Goal: Information Seeking & Learning: Learn about a topic

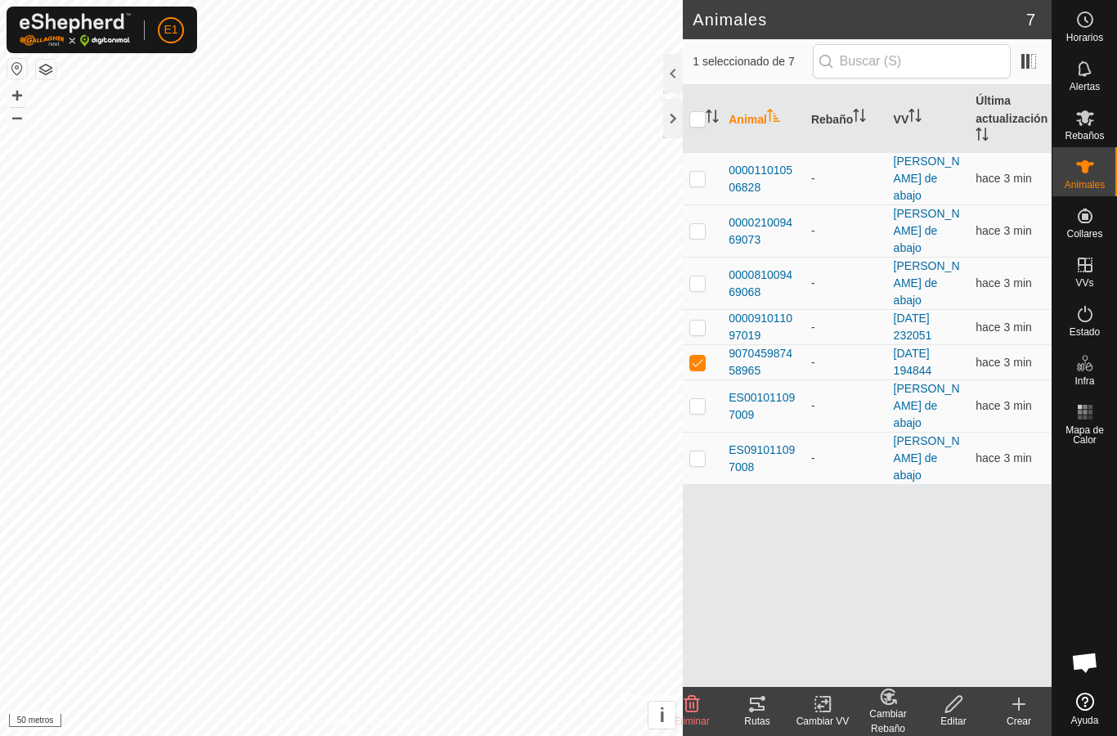
checkbox input "true"
click at [762, 724] on font "Rutas" at bounding box center [756, 721] width 25 height 11
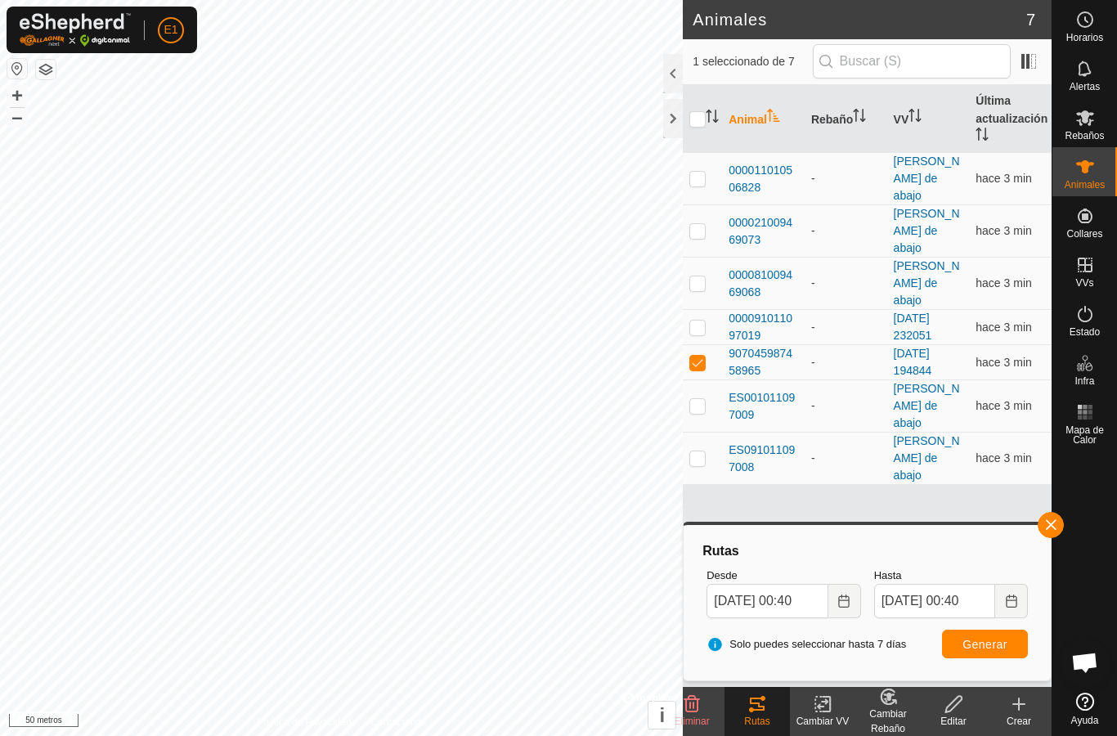
click at [761, 164] on font "000011010506828" at bounding box center [761, 179] width 64 height 30
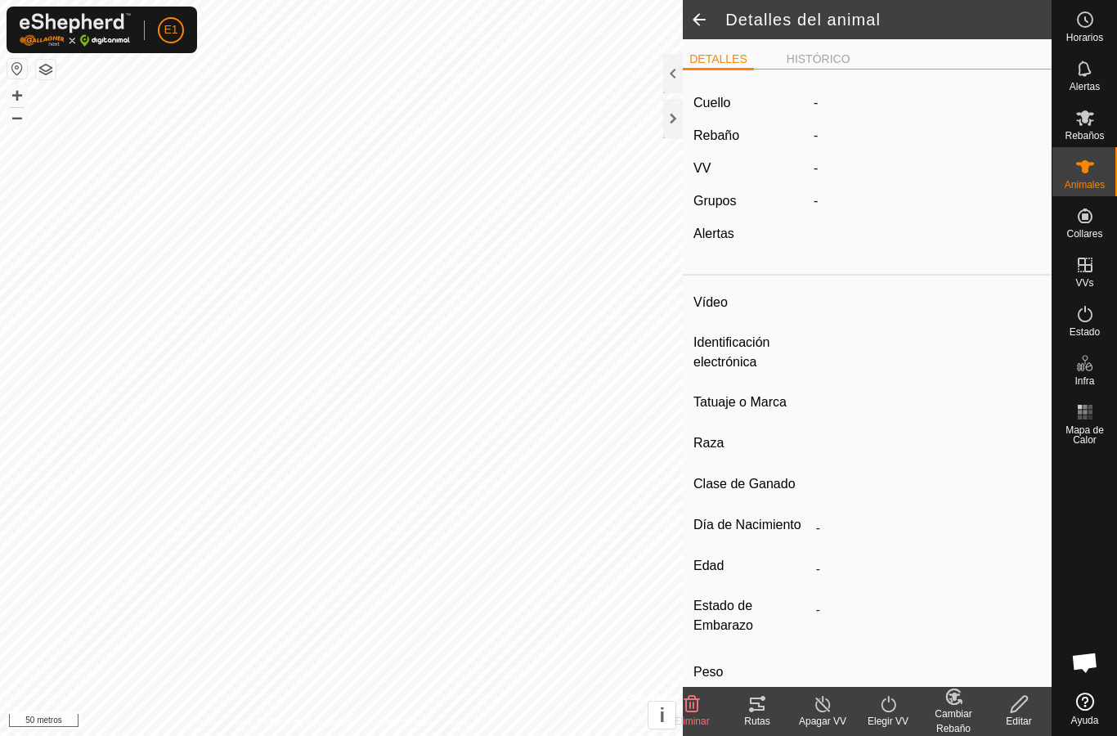
type input "-"
type input "000011010506828"
type input "-"
type input "Cruzada"
type input "-"
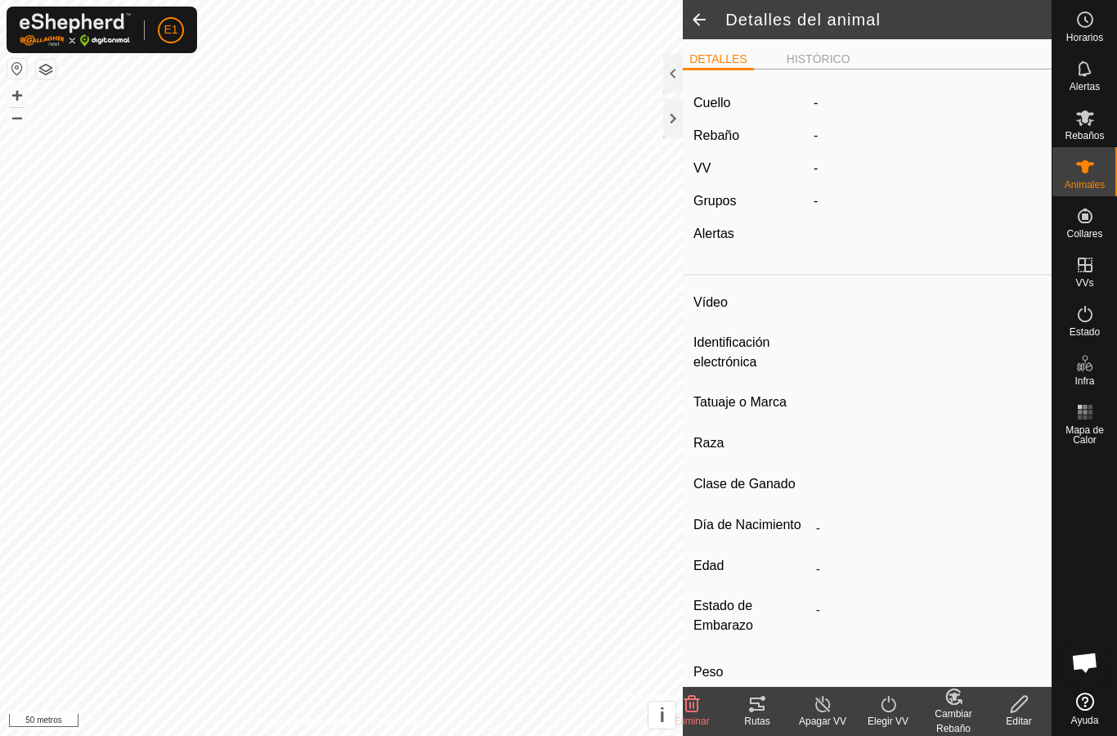
type input "Preñada"
type input "0 kg"
type input "-"
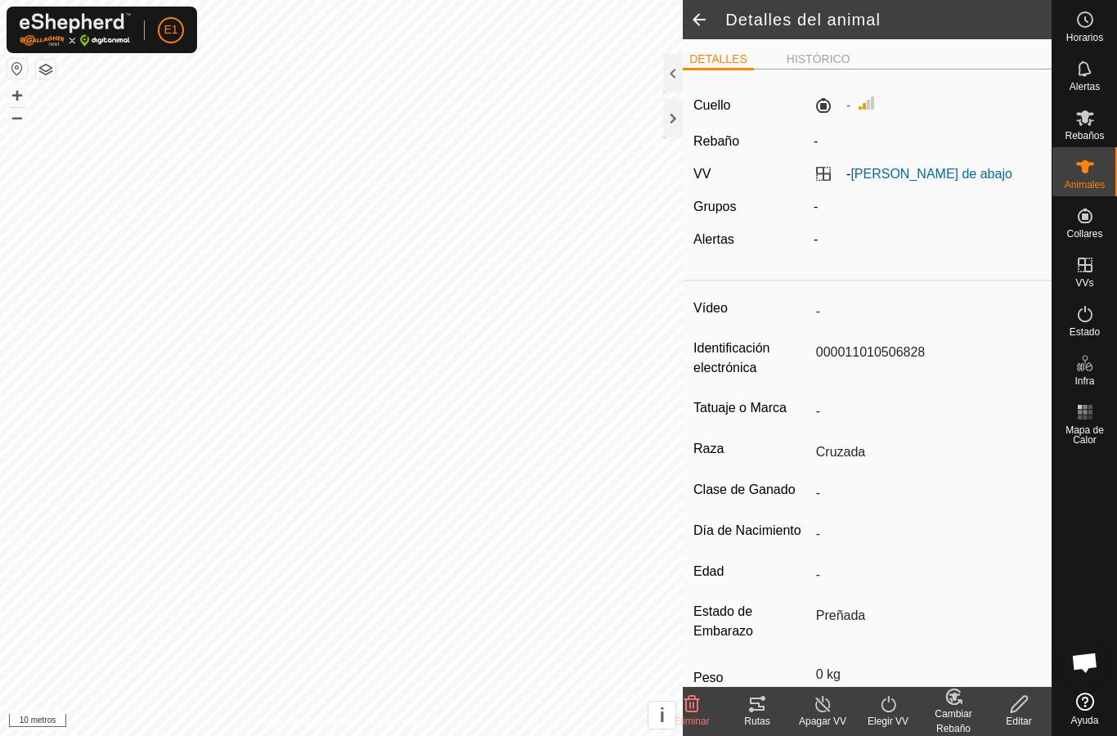
click at [748, 724] on font "Rutas" at bounding box center [756, 721] width 25 height 11
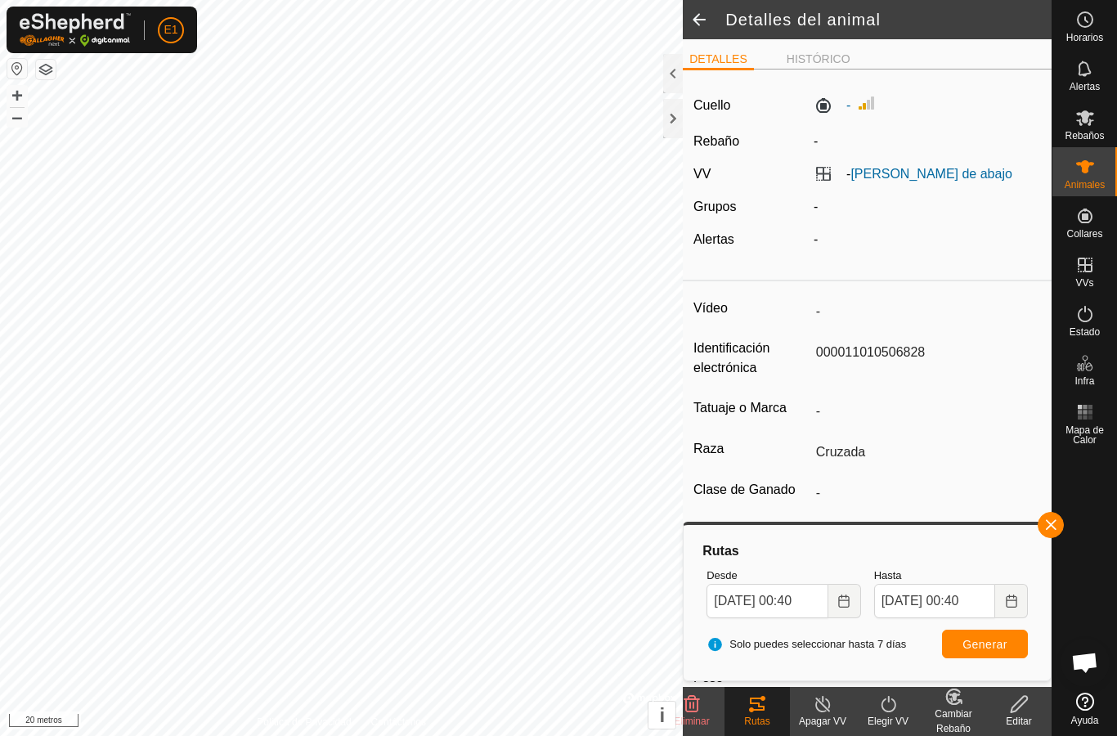
click at [1063, 521] on button "button" at bounding box center [1051, 525] width 26 height 26
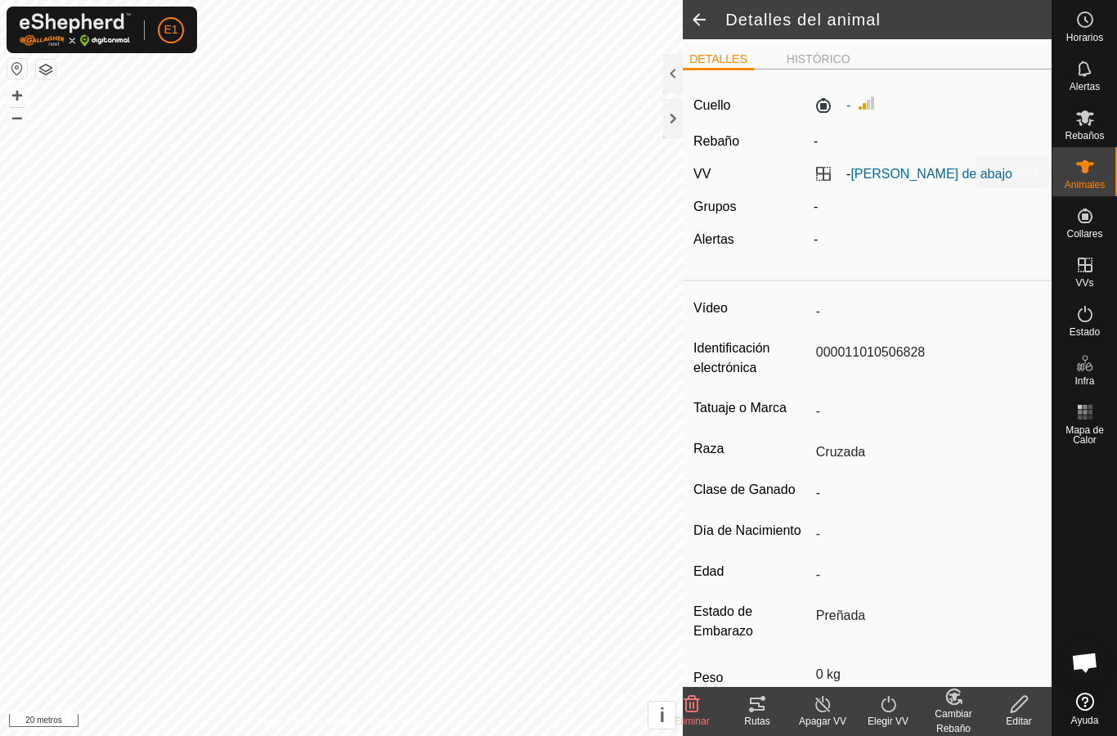
click at [1084, 163] on icon at bounding box center [1085, 166] width 18 height 13
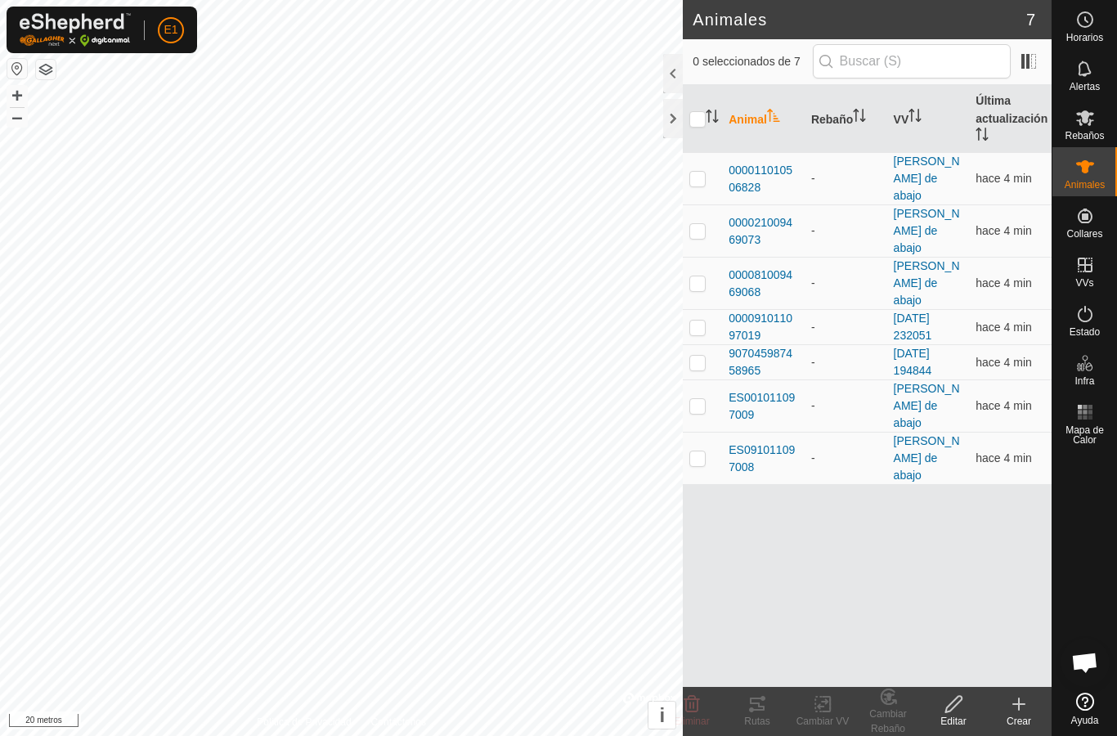
click at [773, 216] on font "000021009469073" at bounding box center [761, 231] width 64 height 30
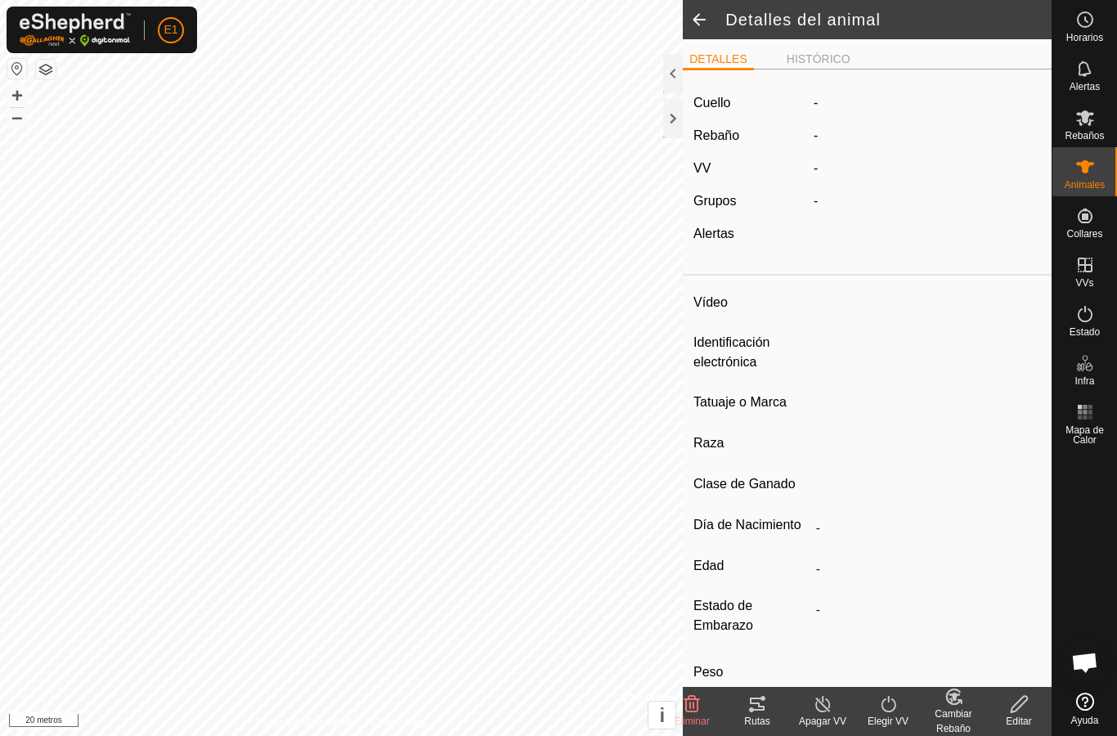
type input "-"
type input "000021009469073"
type input "-"
type input "Cruzada"
type input "-"
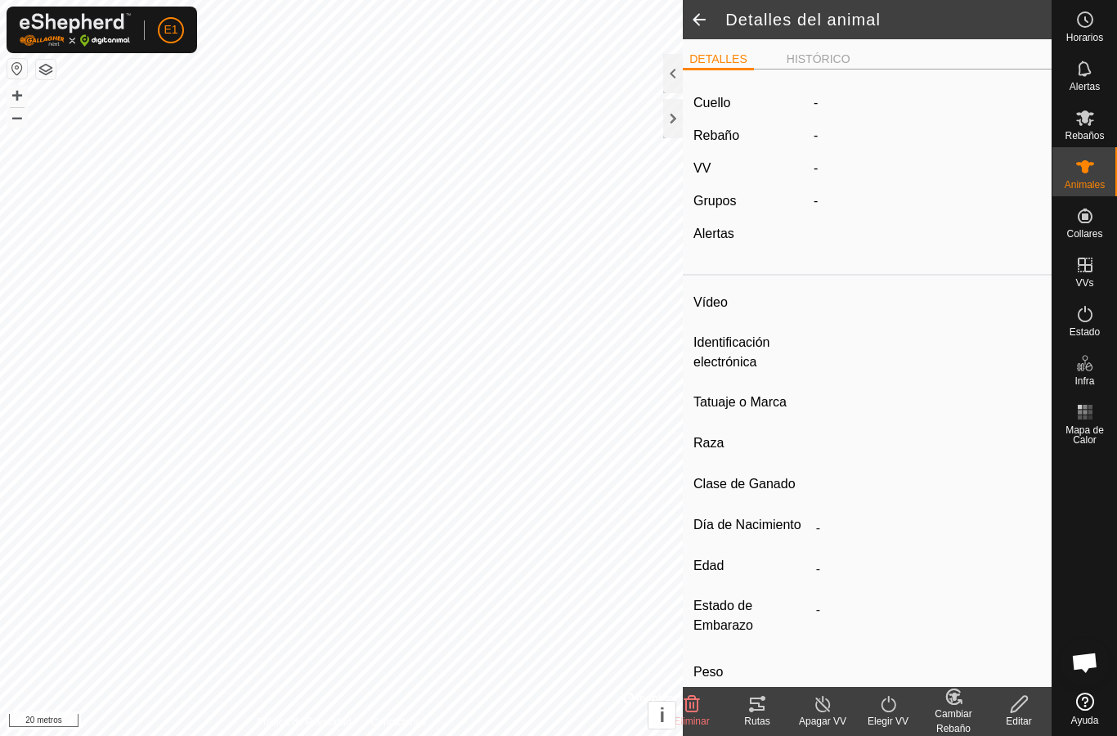
type input "Preñada"
type input "0 kg"
type input "-"
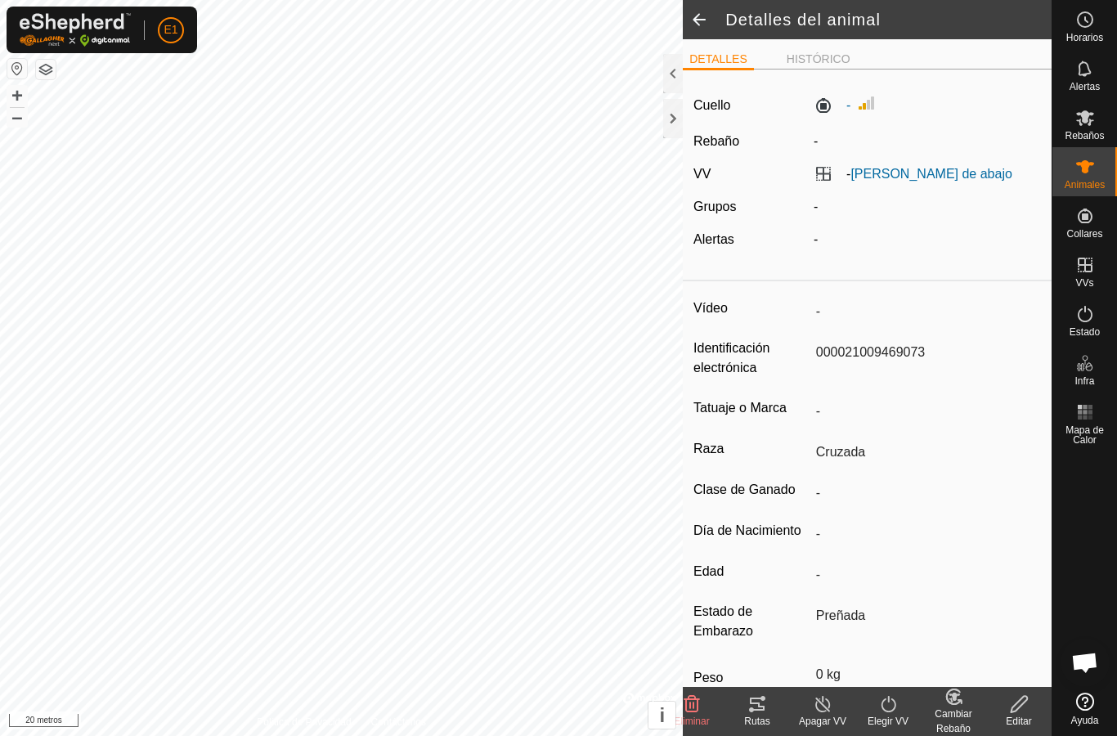
click at [754, 703] on icon at bounding box center [757, 704] width 15 height 13
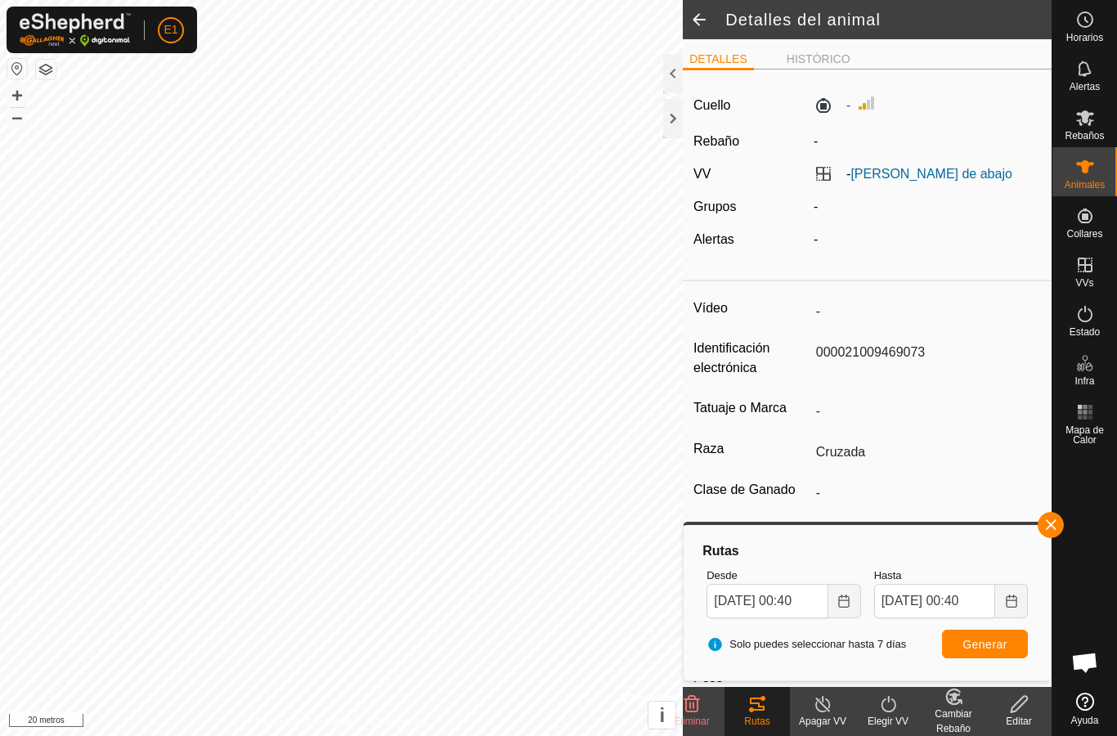
click at [1054, 522] on span "button" at bounding box center [1050, 524] width 13 height 13
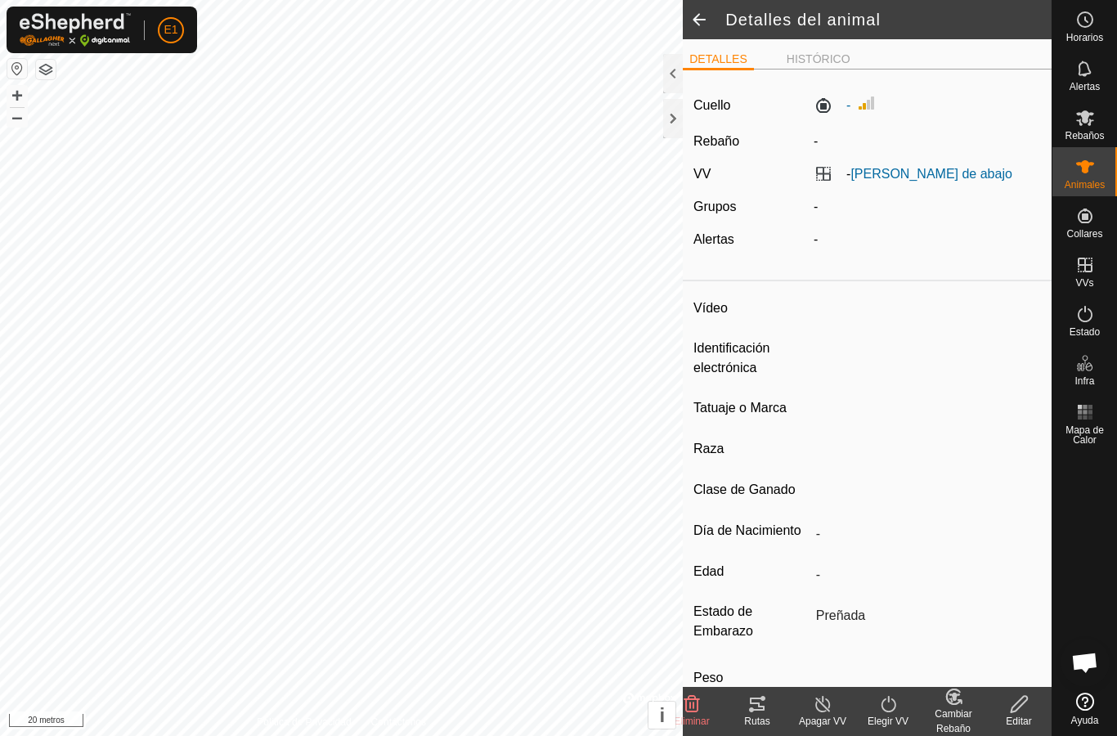
type input "-"
type input "000081009469068"
type input "-"
type input "Cruzada"
type input "-"
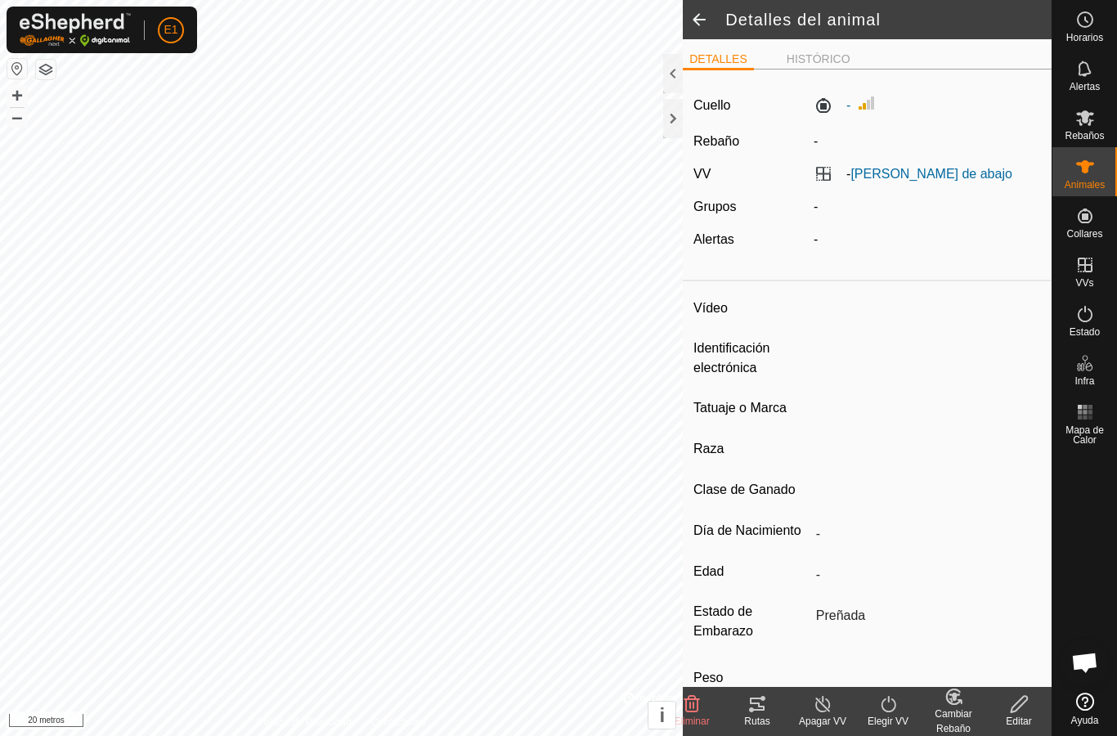
type input "Vacía"
type input "0 kg"
type input "-"
click at [1071, 162] on es-animals-svg-icon at bounding box center [1085, 167] width 29 height 26
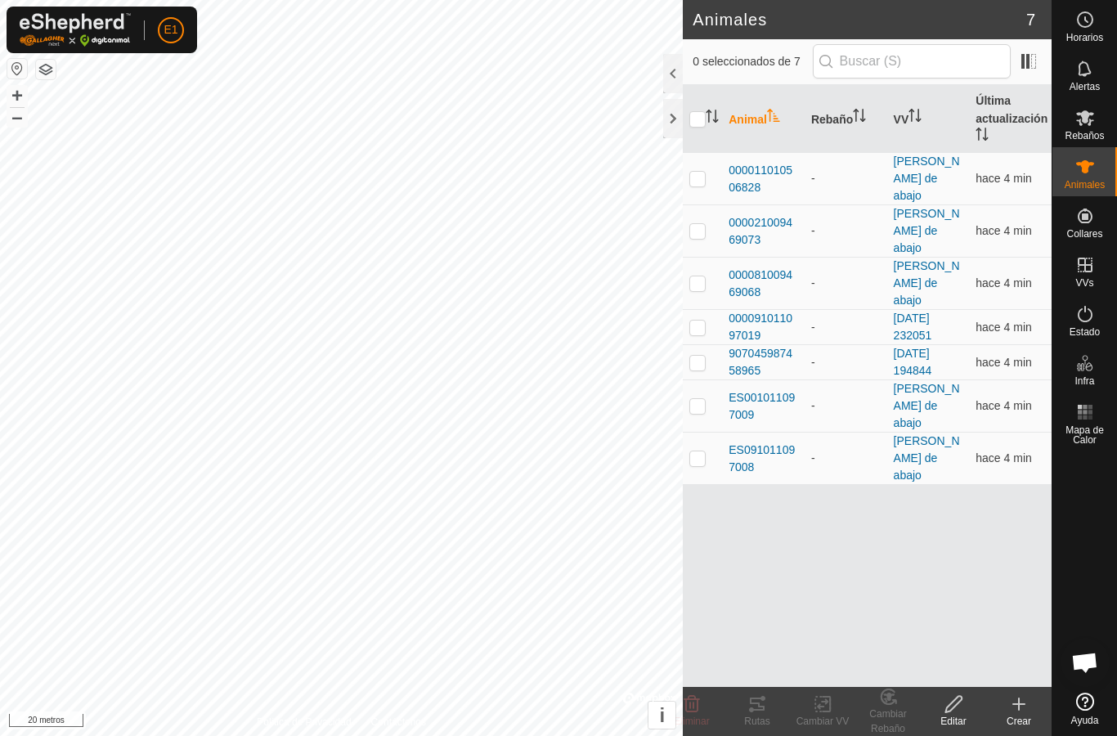
click at [765, 267] on span "000081009469068" at bounding box center [764, 284] width 70 height 34
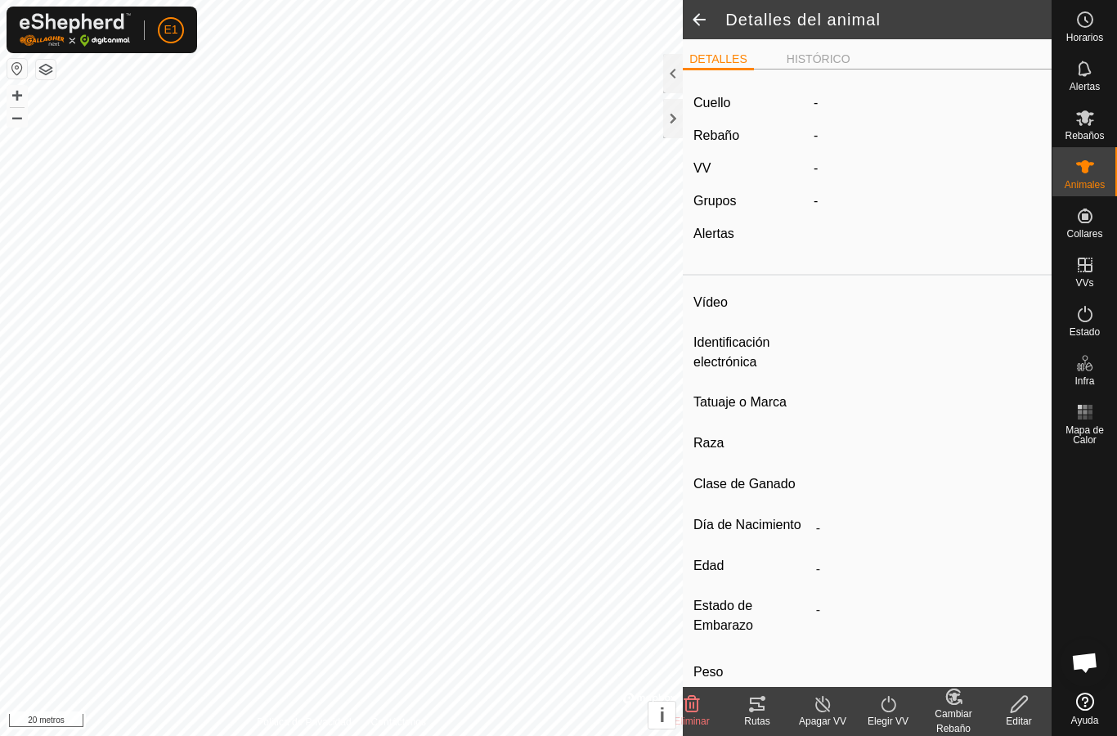
type input "-"
type input "000081009469068"
type input "-"
type input "Cruzada"
type input "-"
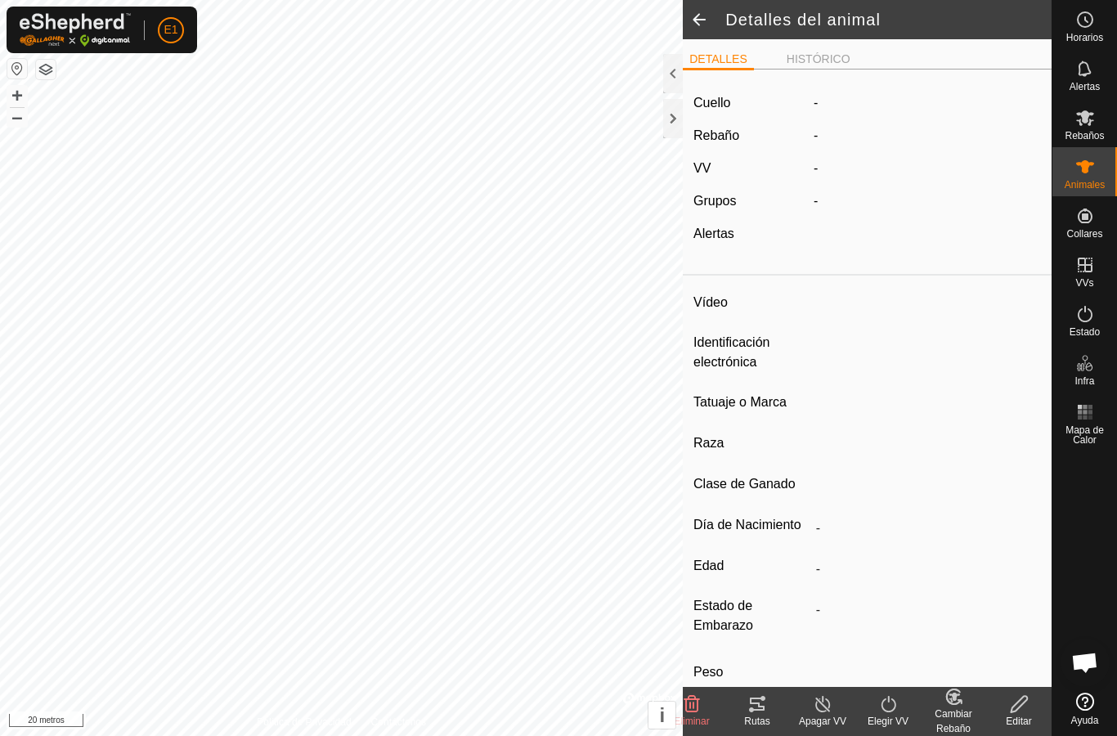
type input "Vacía"
type input "0 kg"
type input "-"
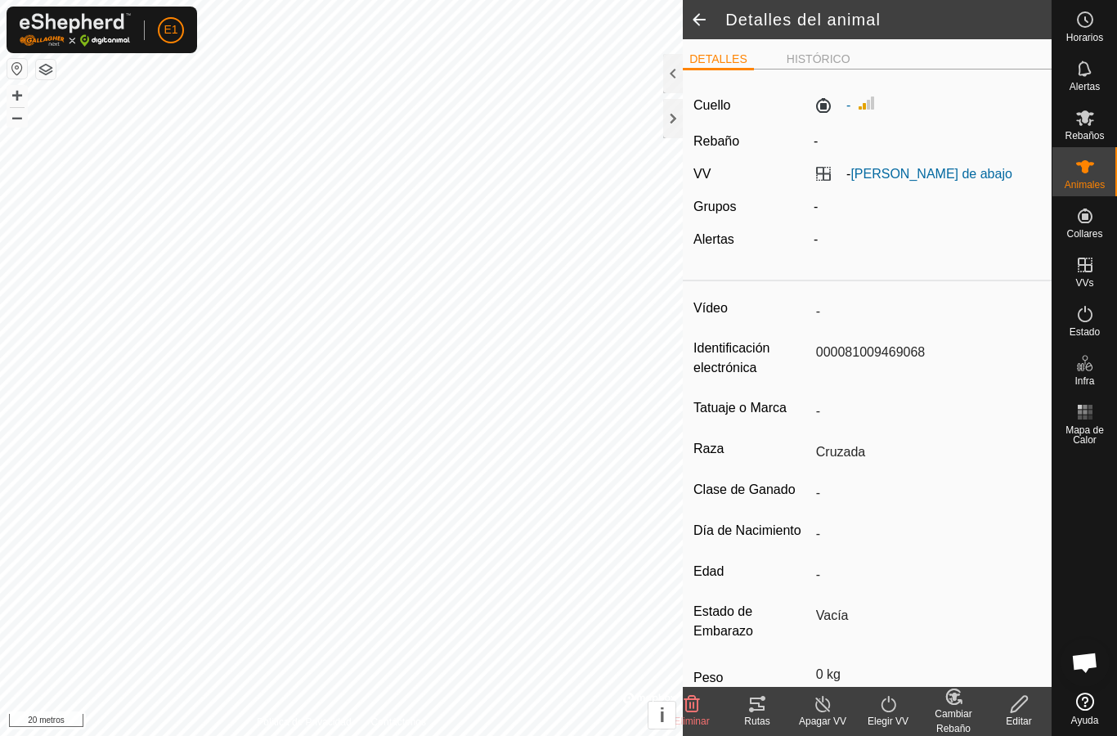
click at [757, 721] on font "Rutas" at bounding box center [756, 721] width 25 height 11
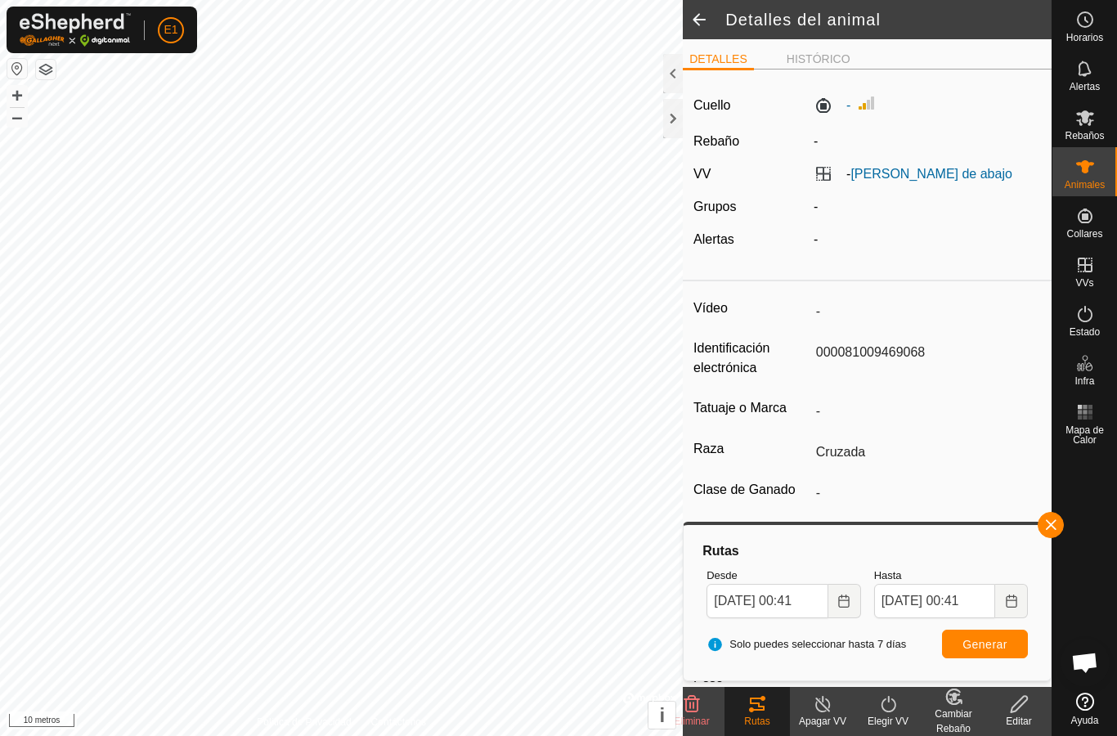
click at [1056, 525] on span "button" at bounding box center [1050, 524] width 13 height 13
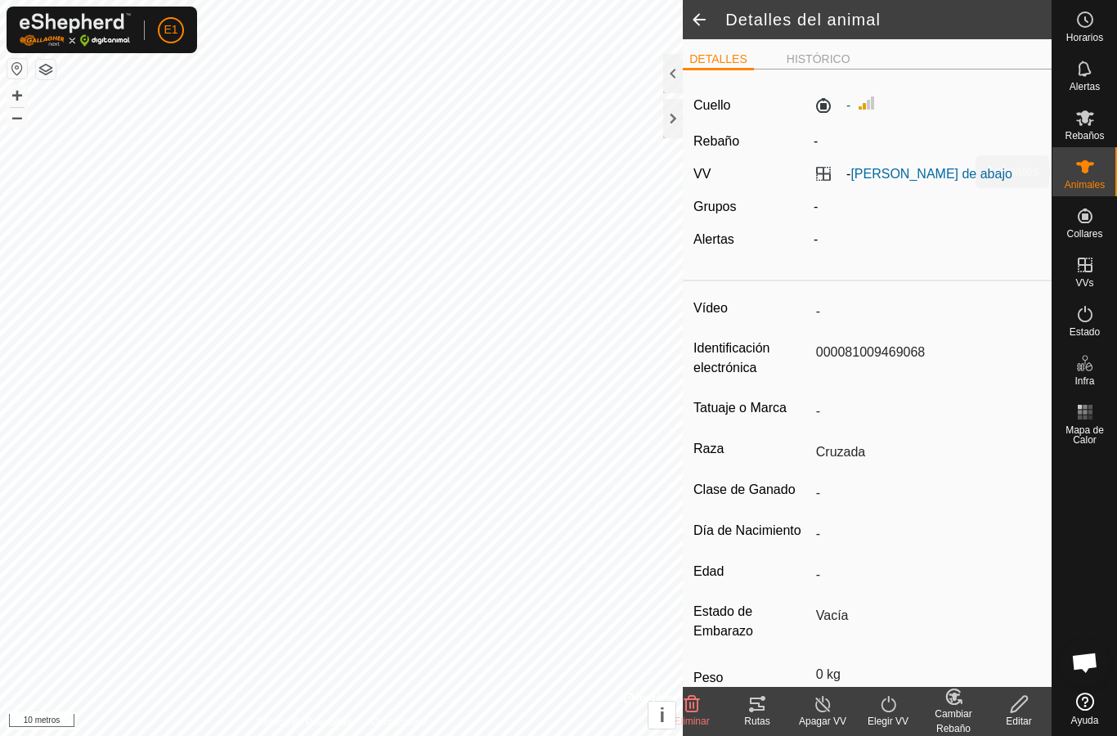
click at [1085, 168] on icon at bounding box center [1085, 166] width 18 height 13
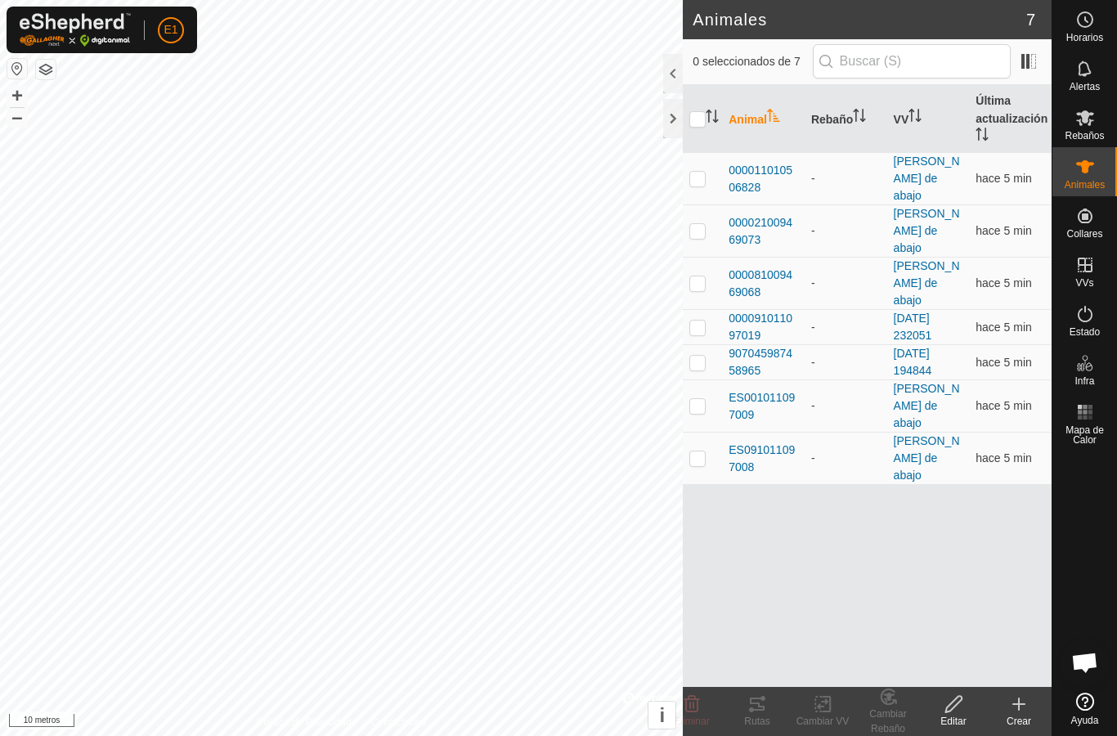
click at [816, 275] on div "-" at bounding box center [846, 283] width 70 height 17
click at [780, 312] on font "000091011097019" at bounding box center [761, 327] width 64 height 30
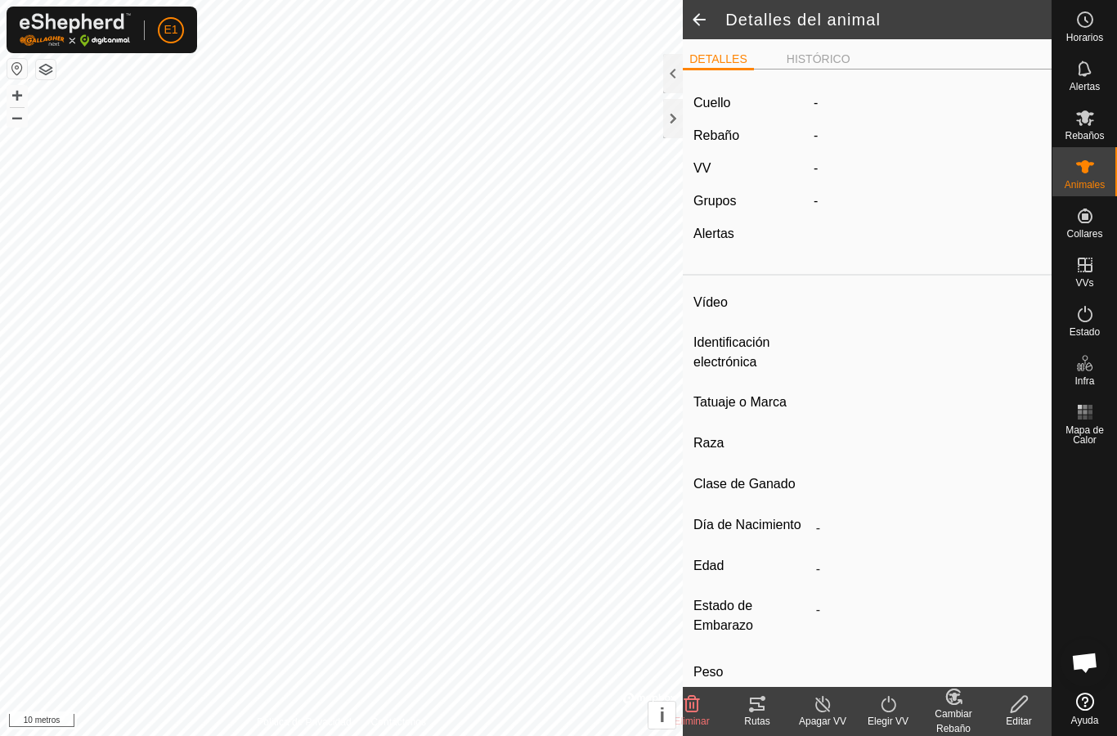
type input "-"
type input "000091011097019"
type input "-"
type input "Avilena"
type input "-"
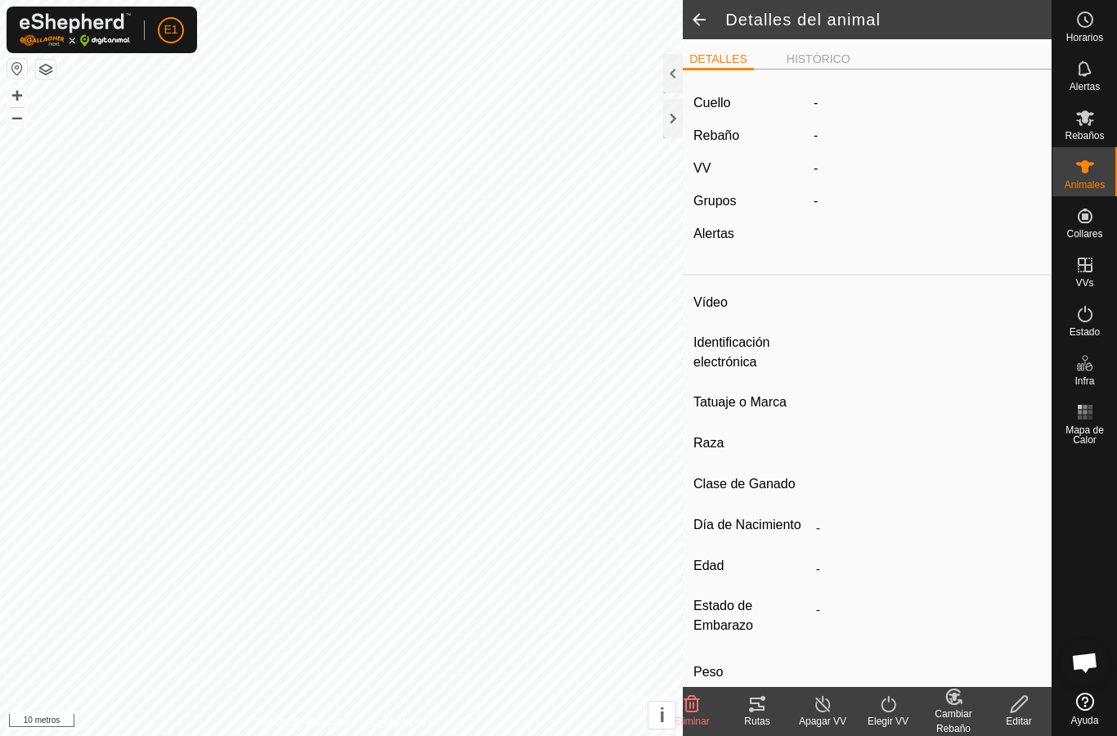
type input "0 kg"
type input "-"
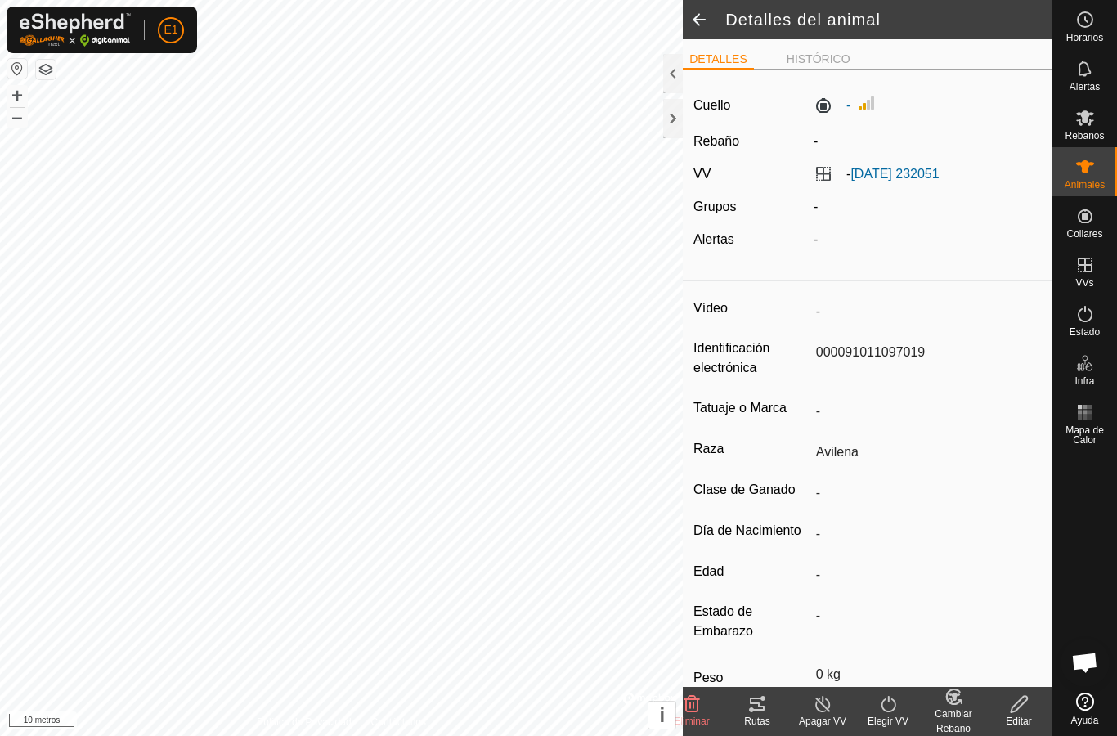
click at [764, 724] on font "Rutas" at bounding box center [756, 721] width 25 height 11
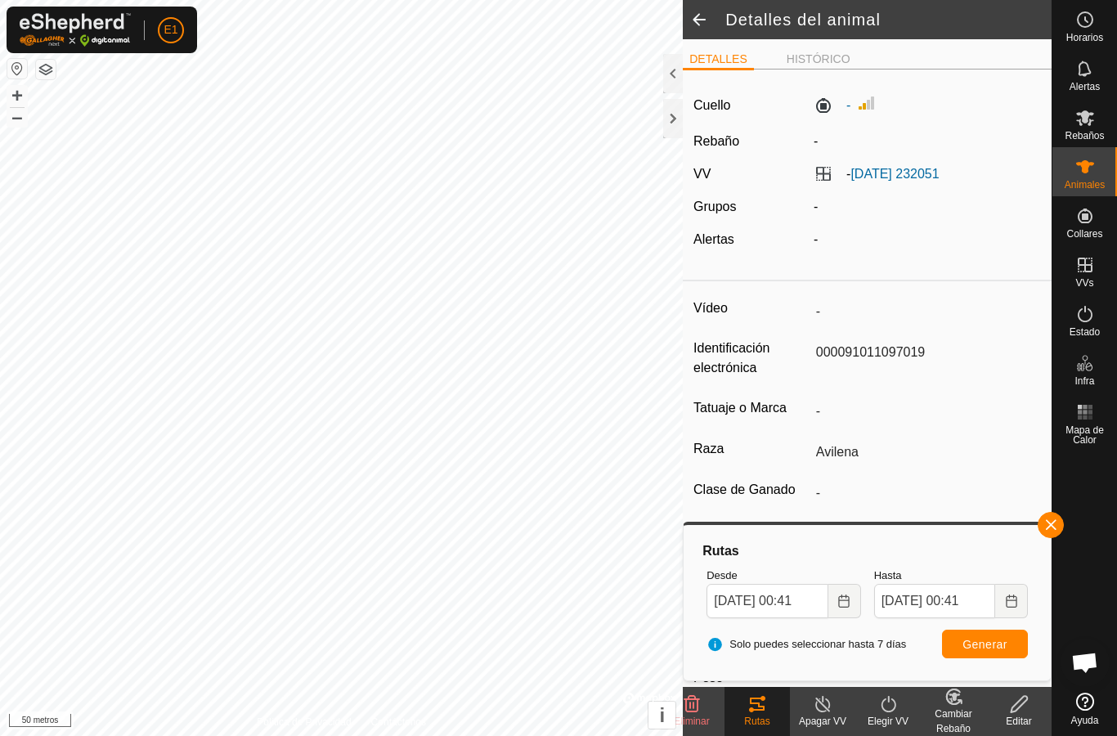
click at [1083, 173] on icon at bounding box center [1085, 167] width 20 height 20
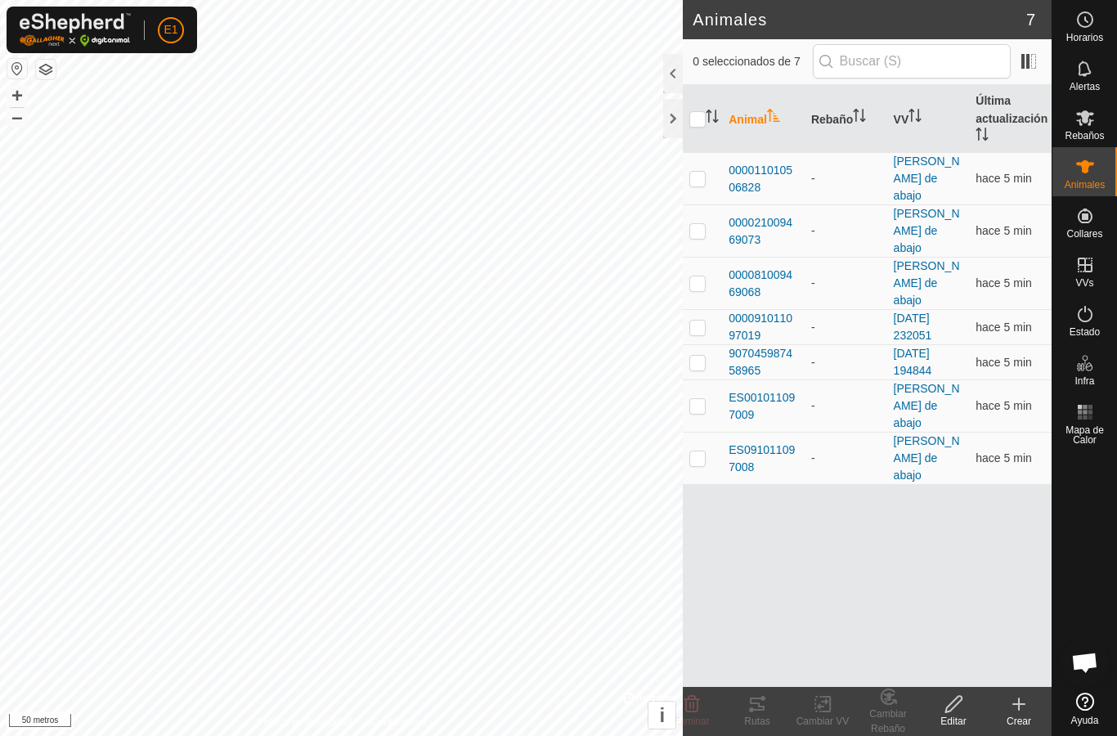
click at [769, 391] on font "ES001011097009" at bounding box center [762, 406] width 66 height 30
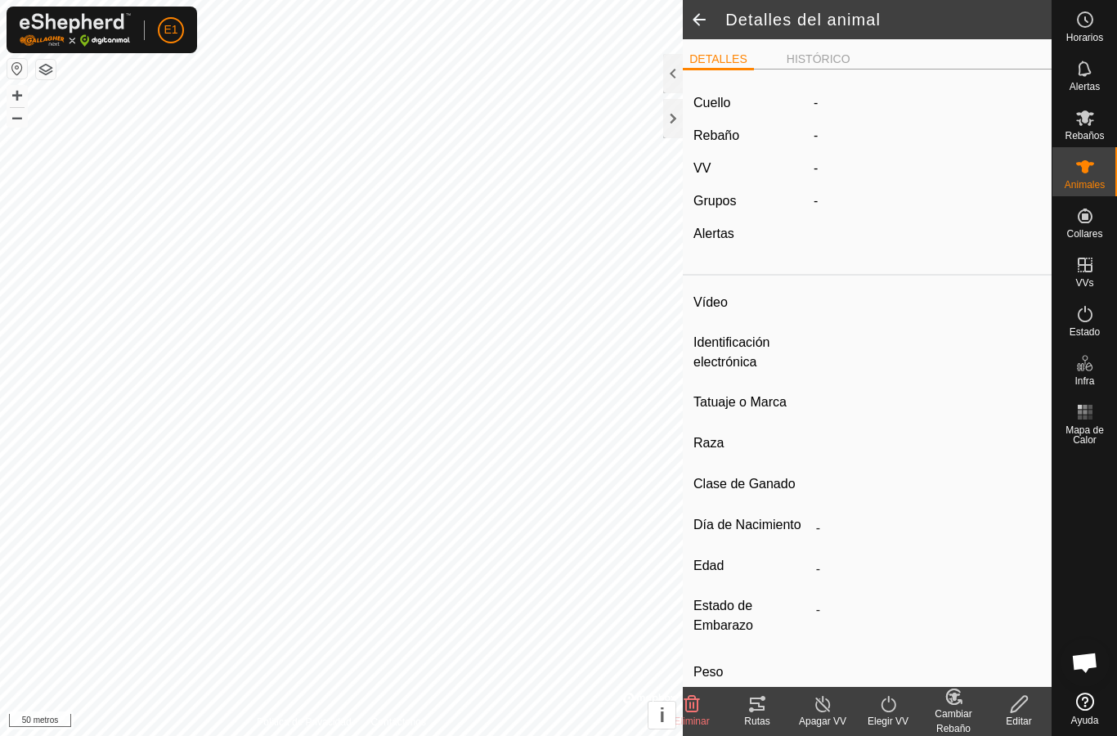
type input "ES001011097009"
type input "-"
type input "CRUZADA"
type input "-"
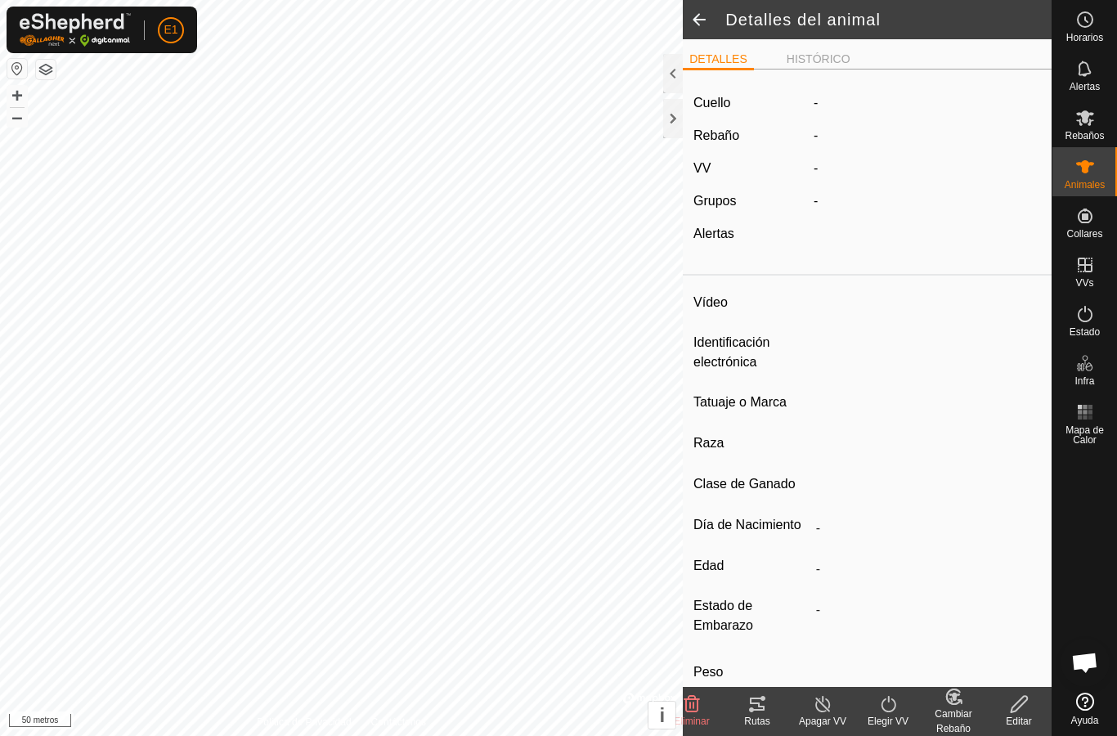
type input "0 kg"
type input "-"
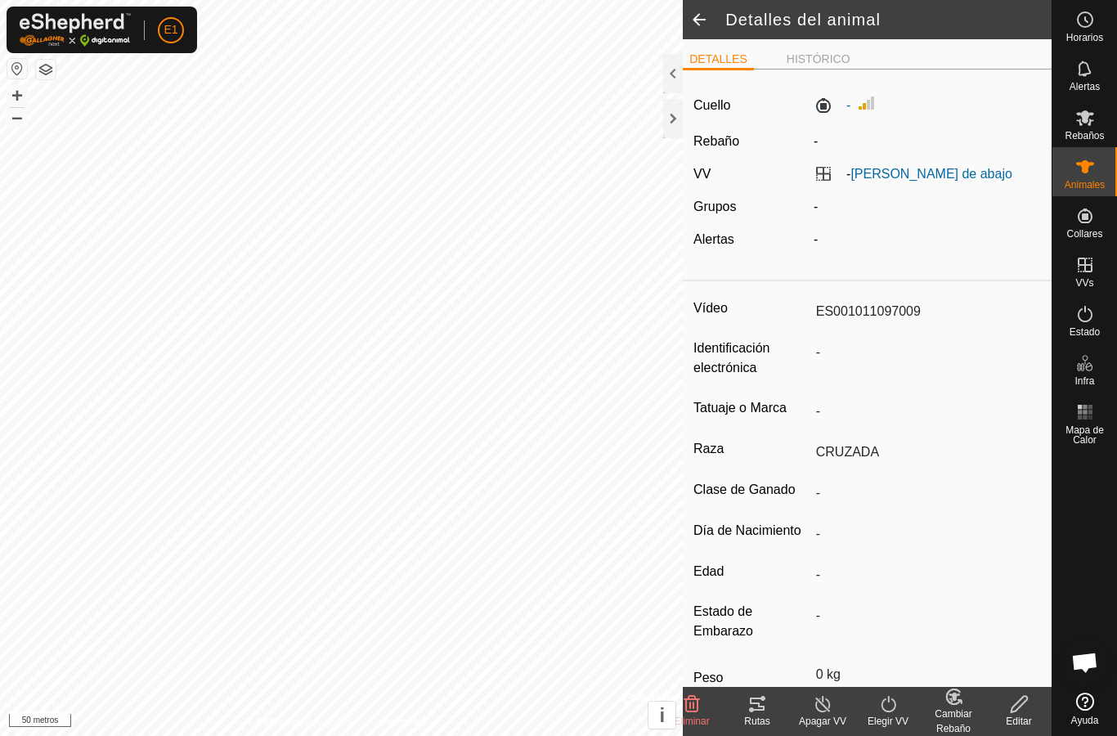
click at [759, 696] on icon at bounding box center [757, 704] width 20 height 20
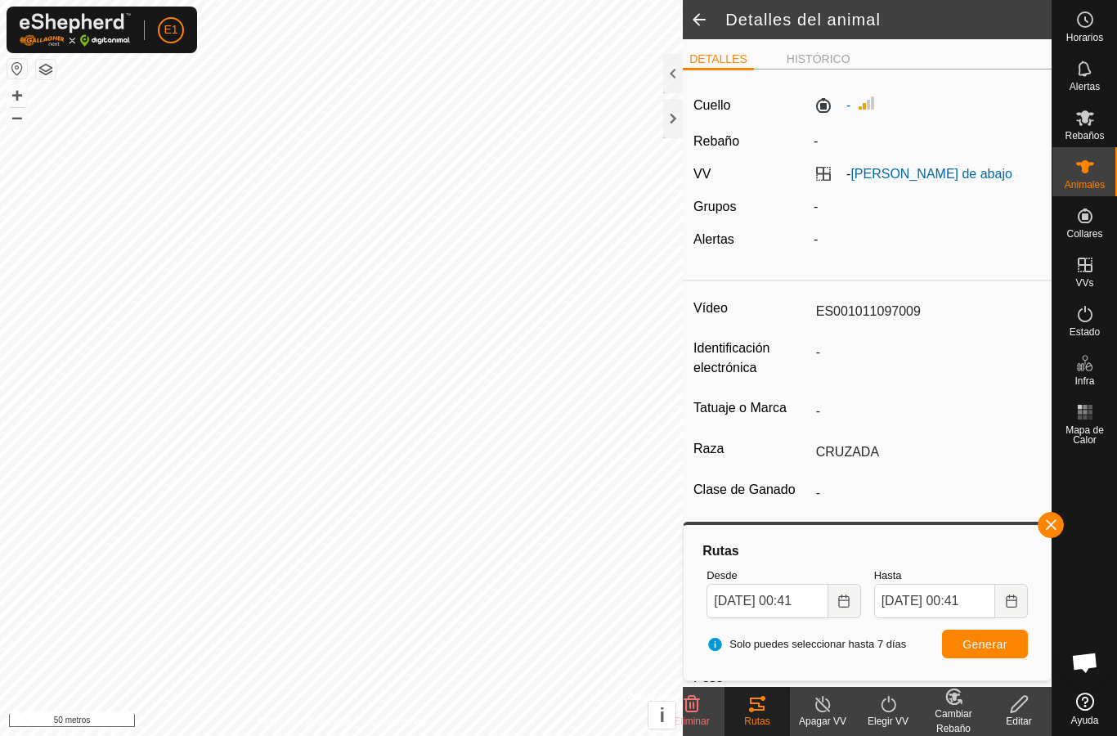
click at [1053, 532] on button "button" at bounding box center [1051, 525] width 26 height 26
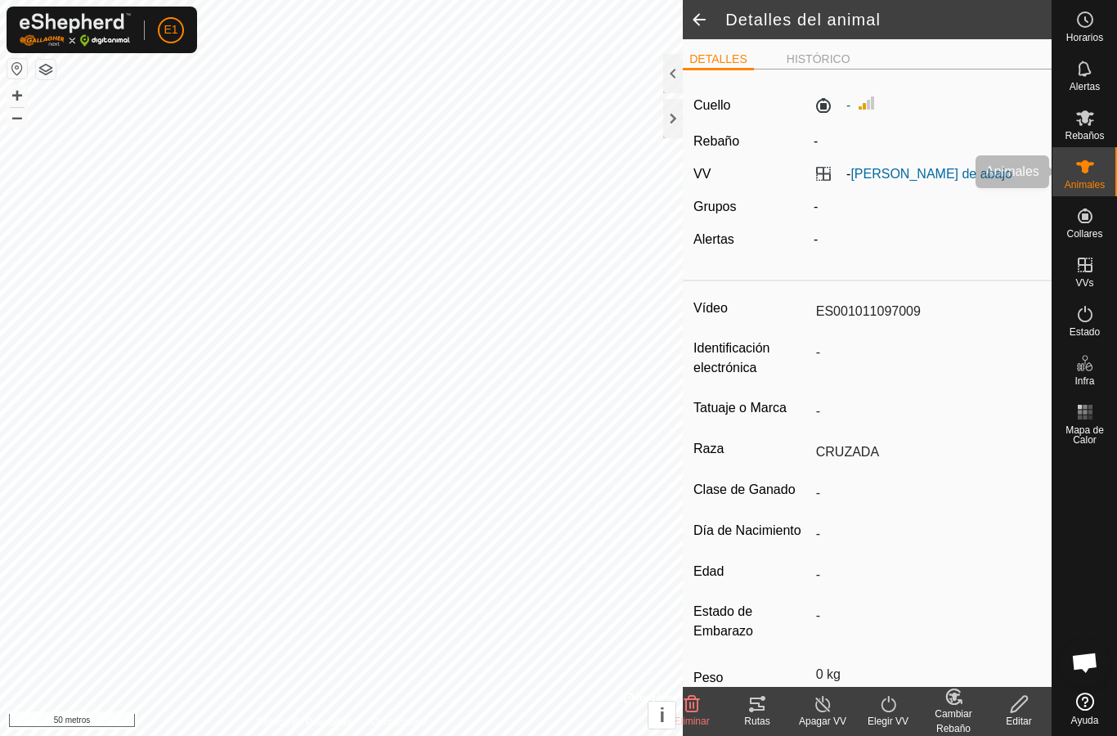
click at [1092, 172] on icon at bounding box center [1085, 167] width 20 height 20
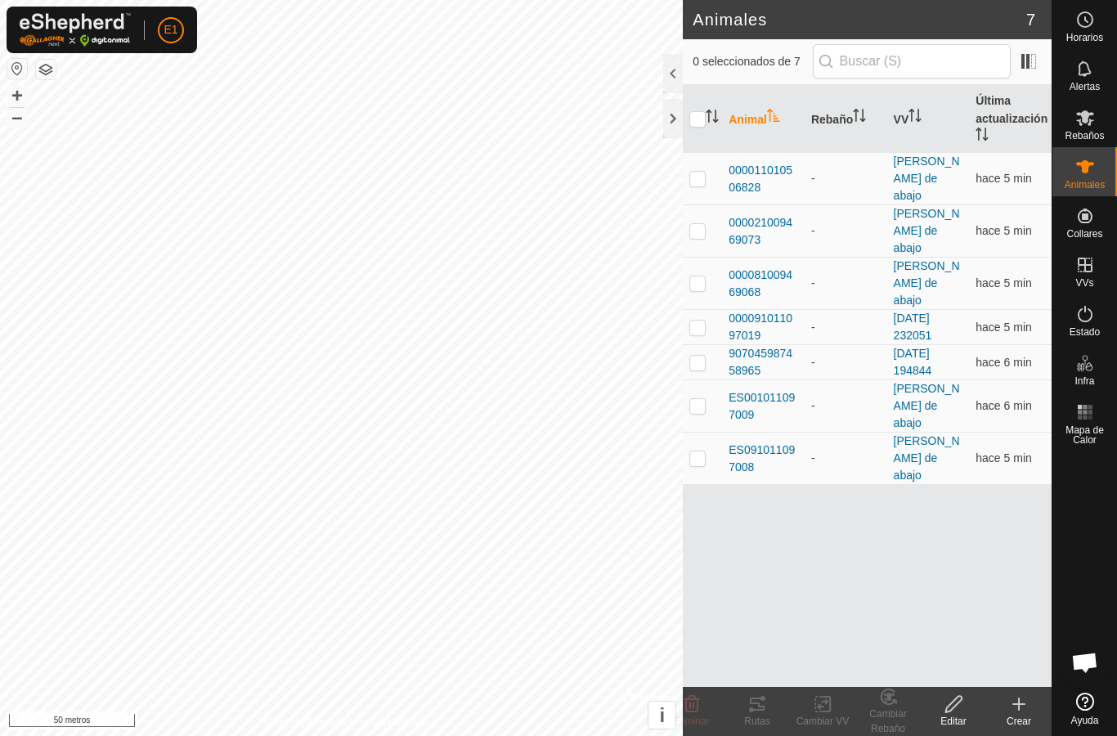
click at [782, 443] on font "ES091011097008" at bounding box center [762, 458] width 66 height 30
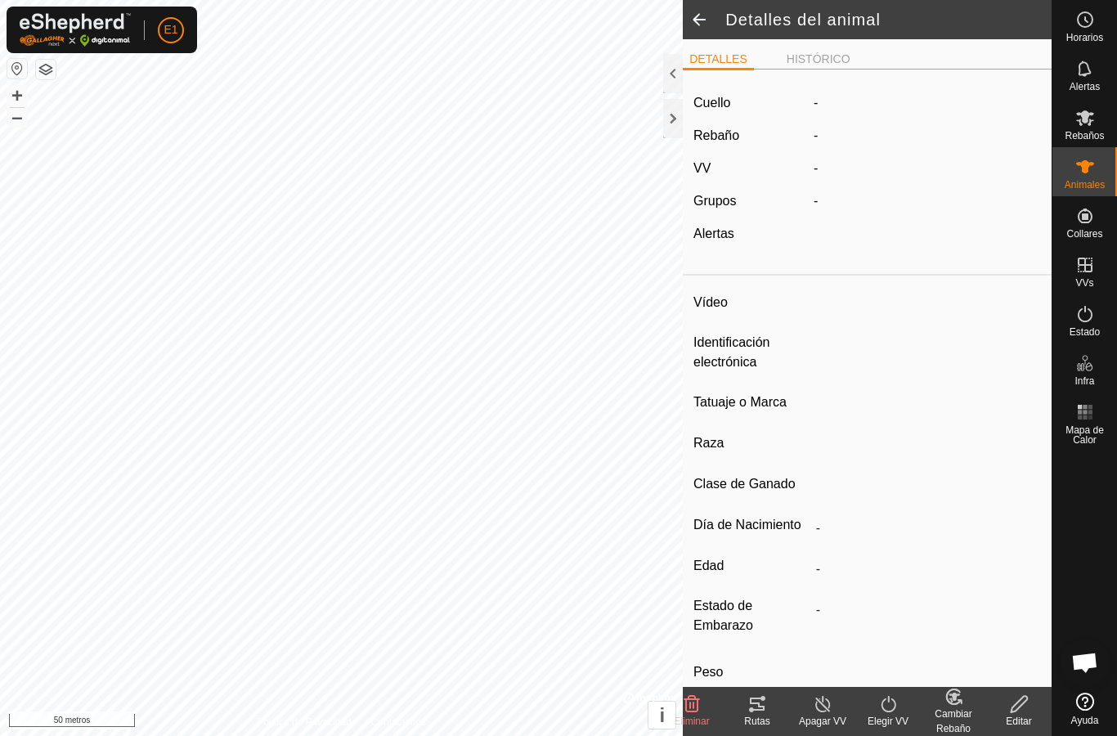
type input "ES091011097008"
type input "-"
type input "cruzada"
type input "-"
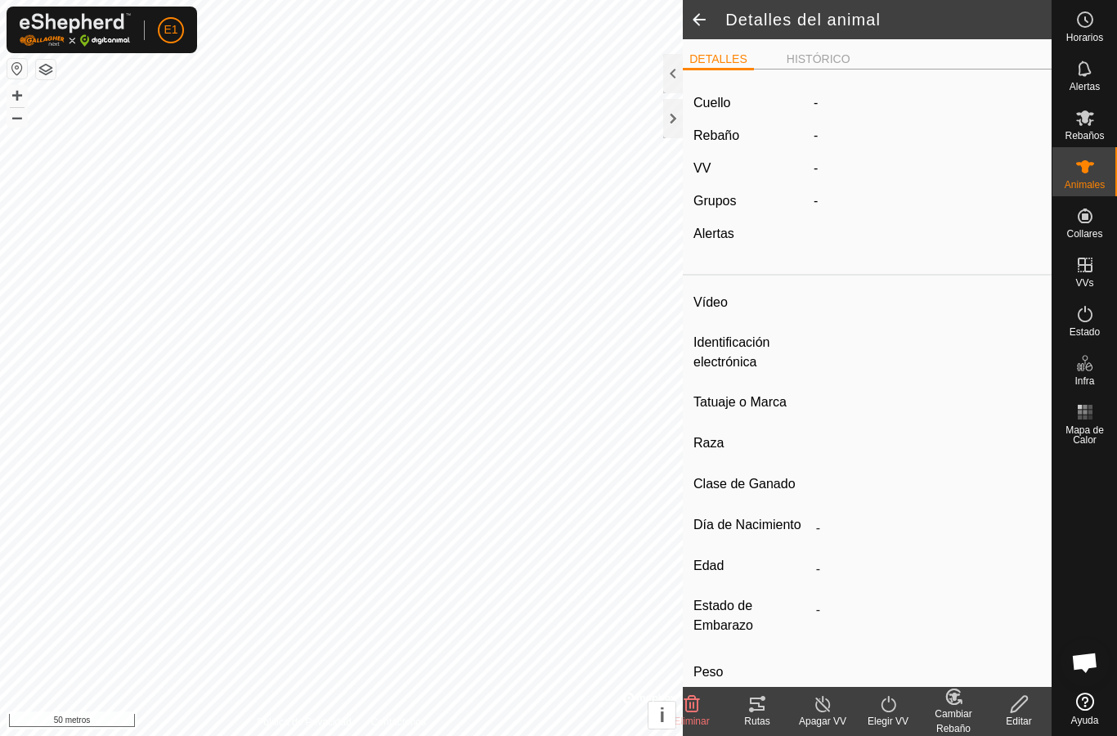
type input "0 kg"
type input "-"
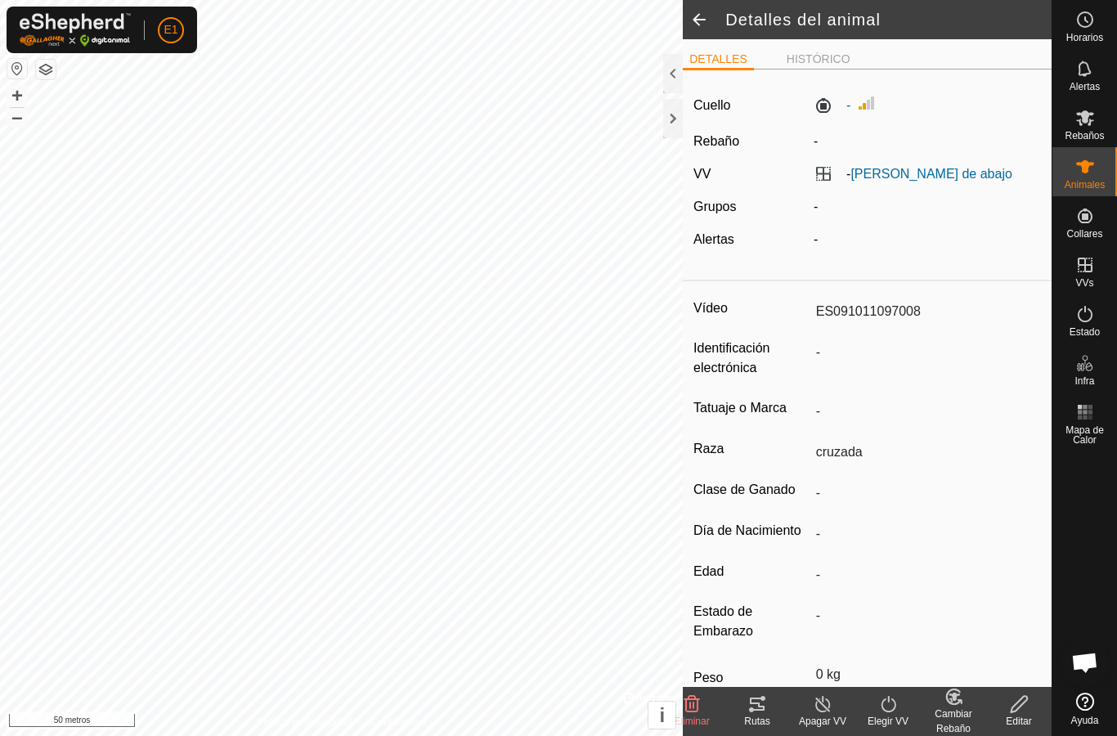
click at [758, 722] on font "Rutas" at bounding box center [756, 721] width 25 height 11
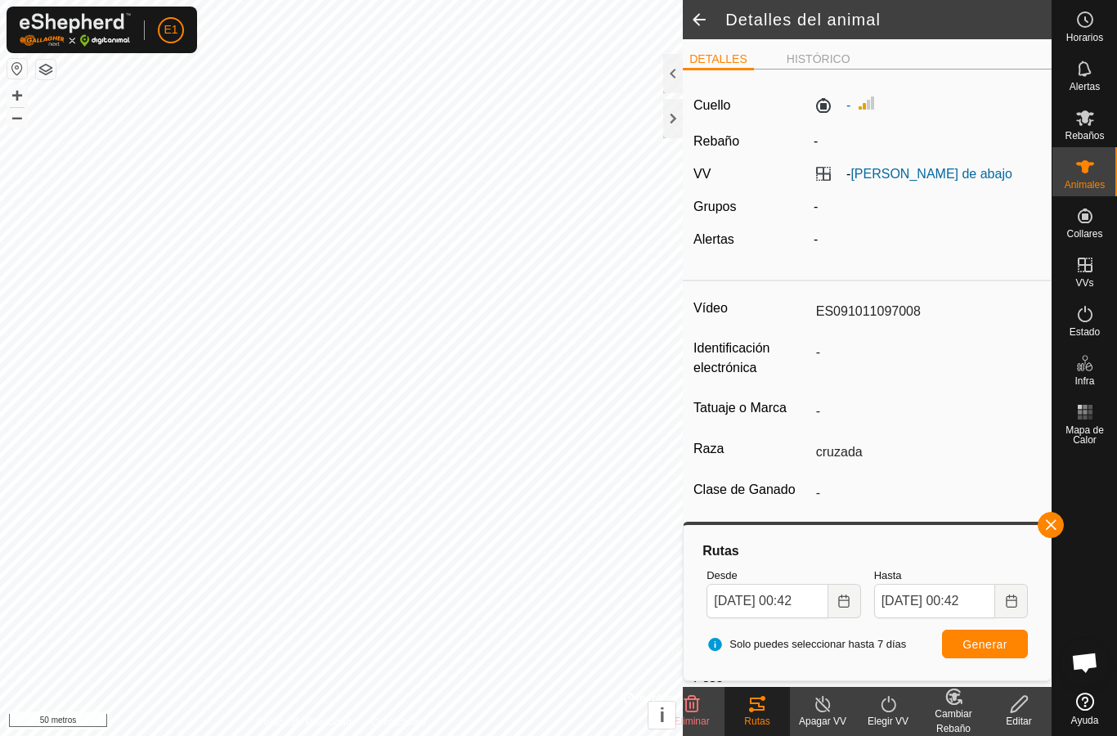
click at [1058, 523] on button "button" at bounding box center [1051, 525] width 26 height 26
